Goal: Task Accomplishment & Management: Manage account settings

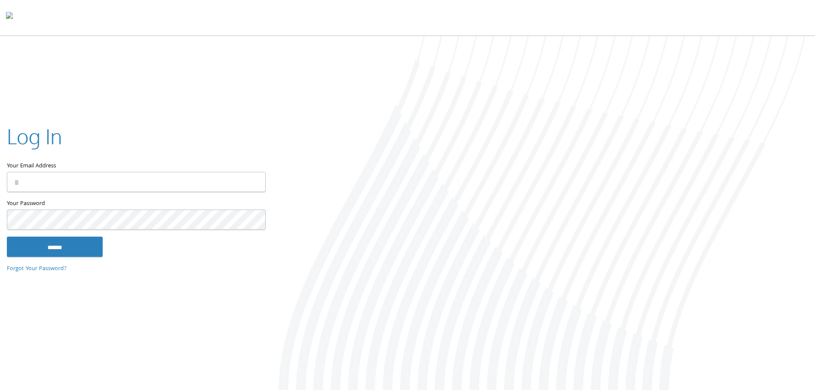
click at [80, 189] on input "Your Email Address" at bounding box center [136, 182] width 259 height 20
type input "**********"
click at [7, 236] on input "******" at bounding box center [55, 246] width 96 height 21
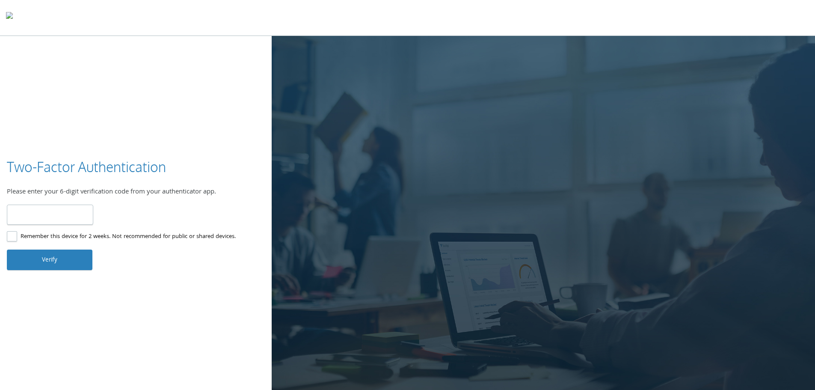
type input "******"
